Goal: Find specific page/section: Find specific page/section

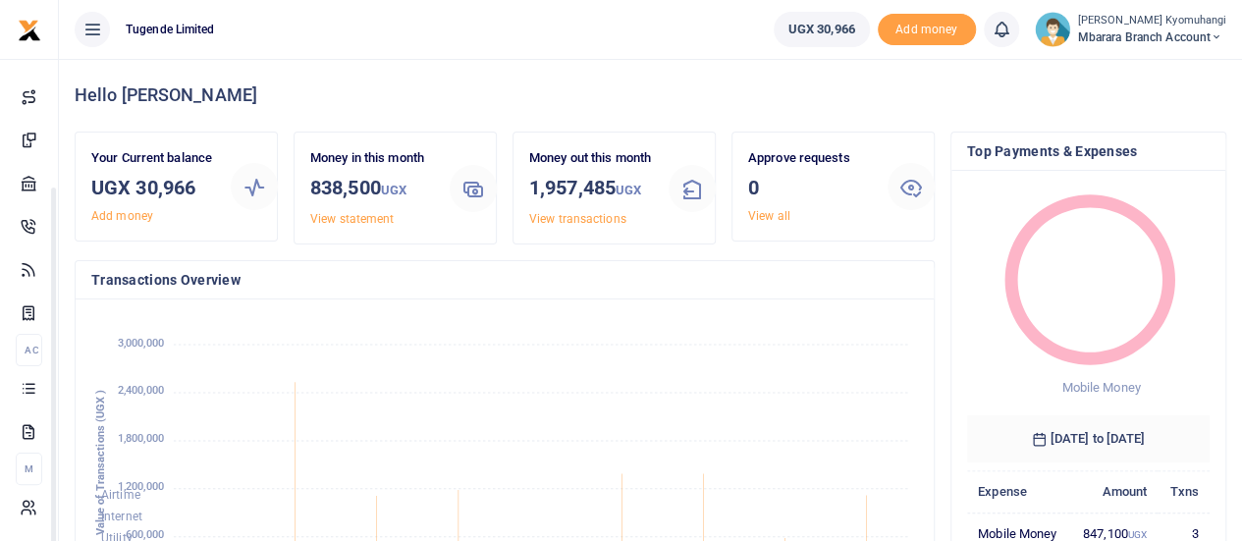
drag, startPoint x: 251, startPoint y: 342, endPoint x: 225, endPoint y: 566, distance: 226.4
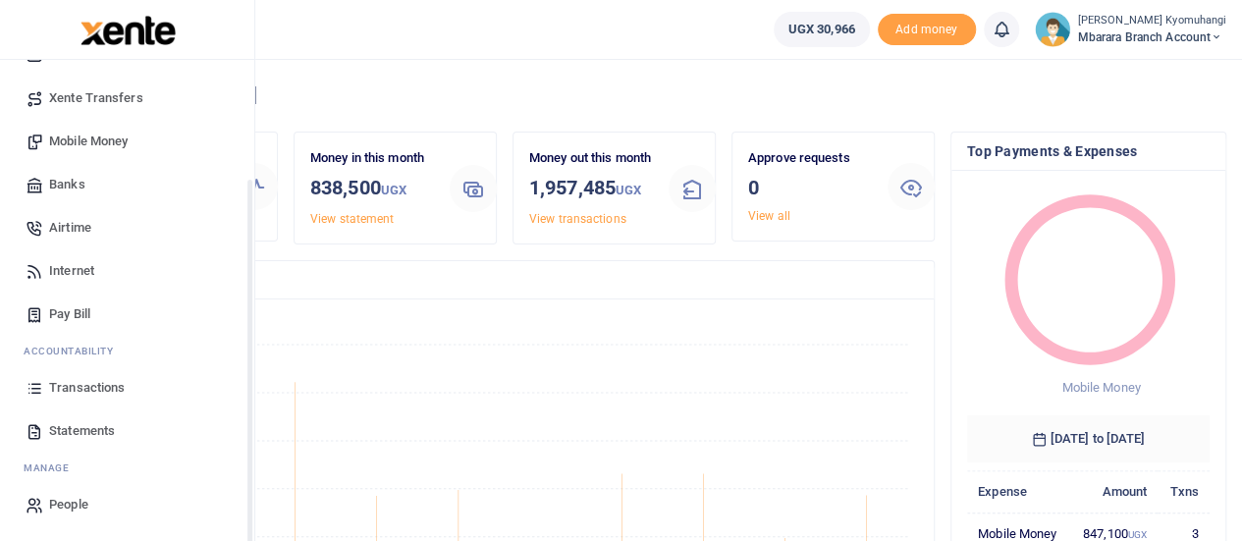
scroll to position [134, 0]
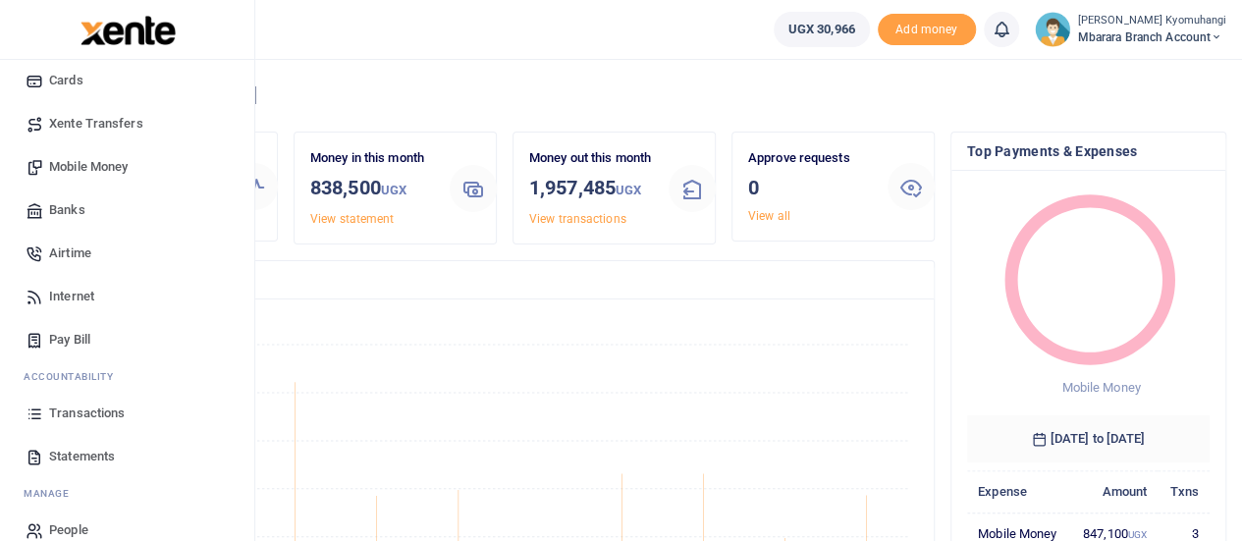
click at [86, 457] on span "Statements" at bounding box center [82, 457] width 66 height 20
